Goal: Task Accomplishment & Management: Manage account settings

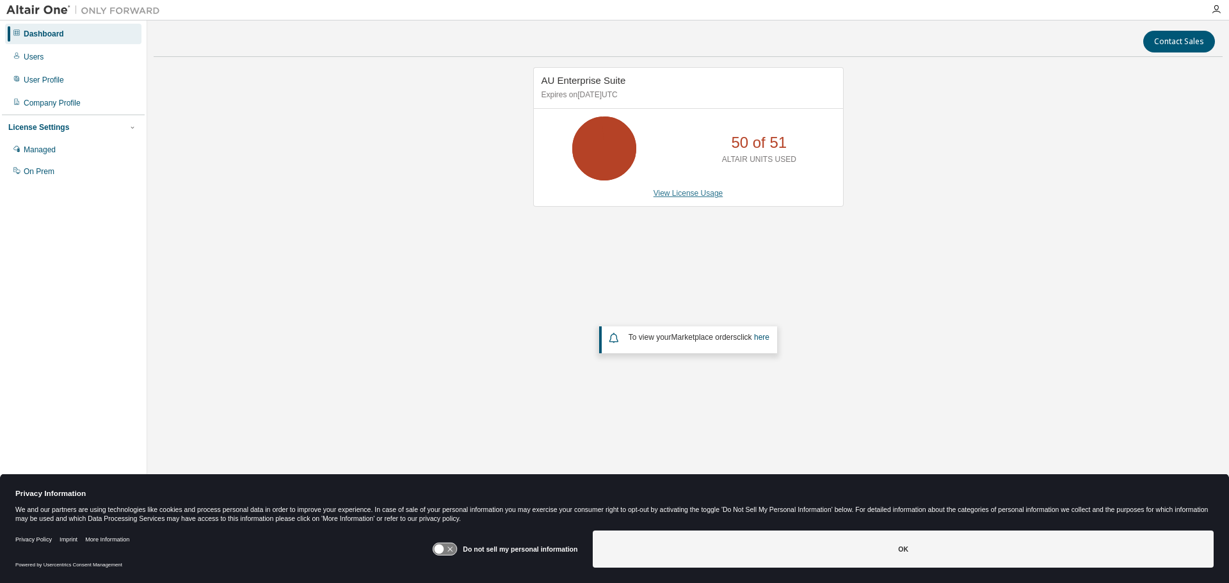
click at [681, 189] on link "View License Usage" at bounding box center [688, 193] width 70 height 9
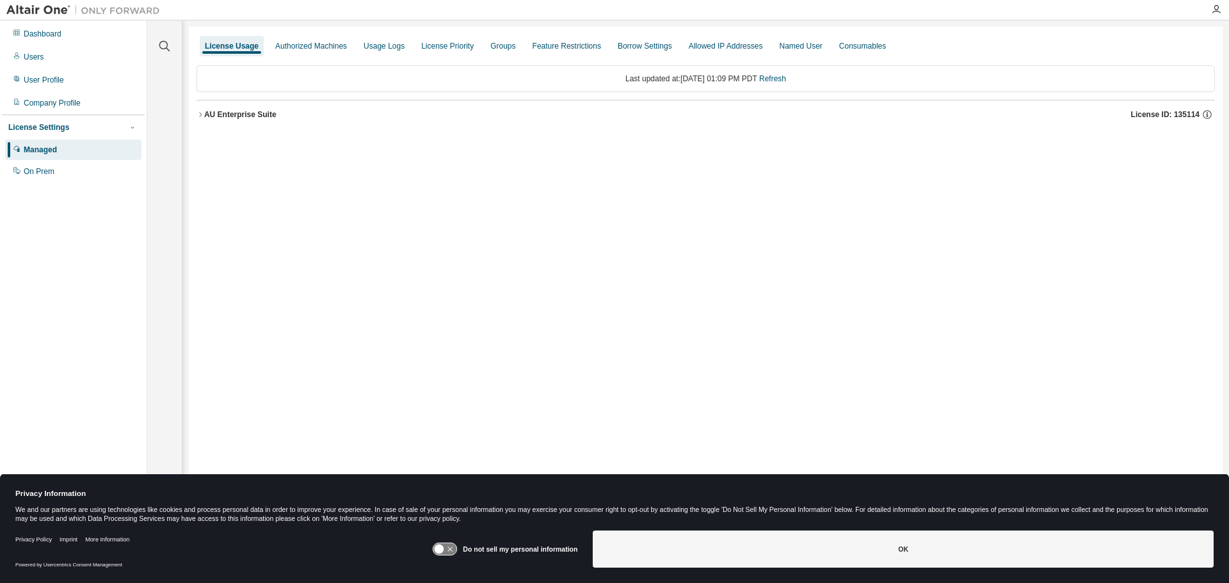
click at [214, 121] on button "AU Enterprise Suite License ID: 135114" at bounding box center [705, 114] width 1018 height 28
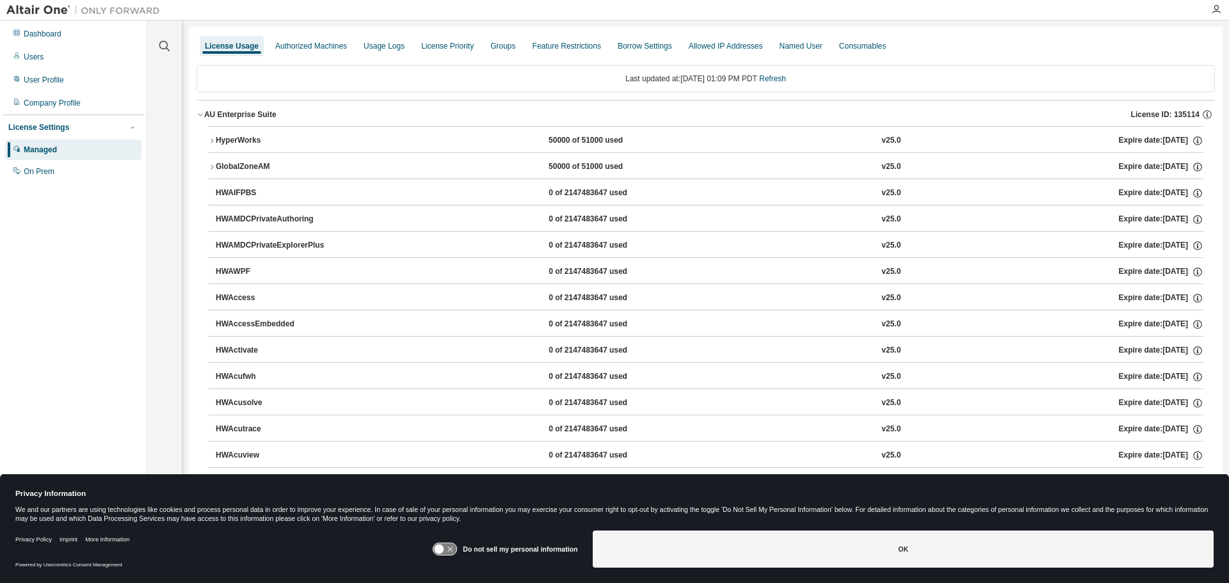
click at [216, 132] on button "HyperWorks 50000 of 51000 used v25.0 Expire date: 2026-01-14" at bounding box center [705, 141] width 995 height 28
